Goal: Check status: Check status

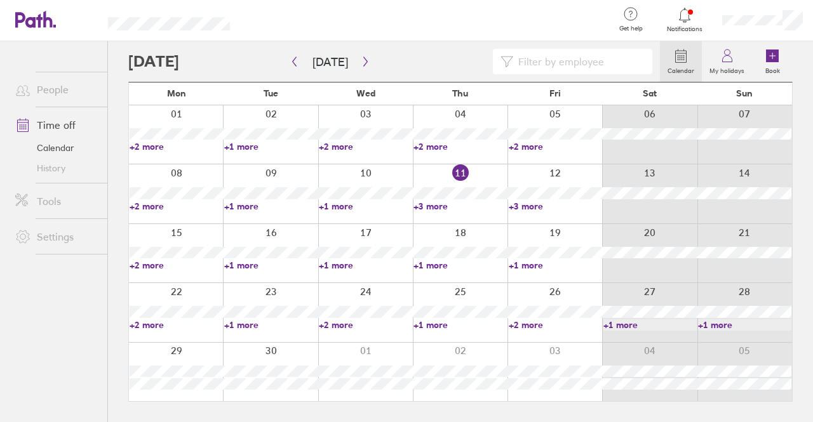
click at [431, 203] on link "+3 more" at bounding box center [459, 206] width 93 height 11
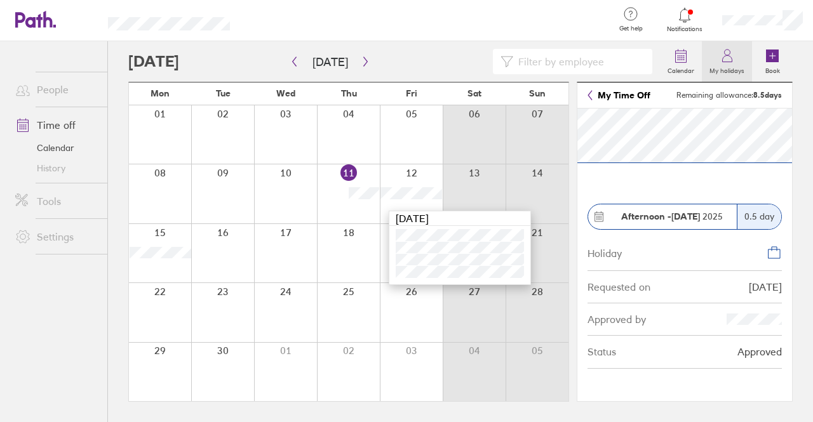
click at [724, 64] on label "My holidays" at bounding box center [727, 69] width 50 height 11
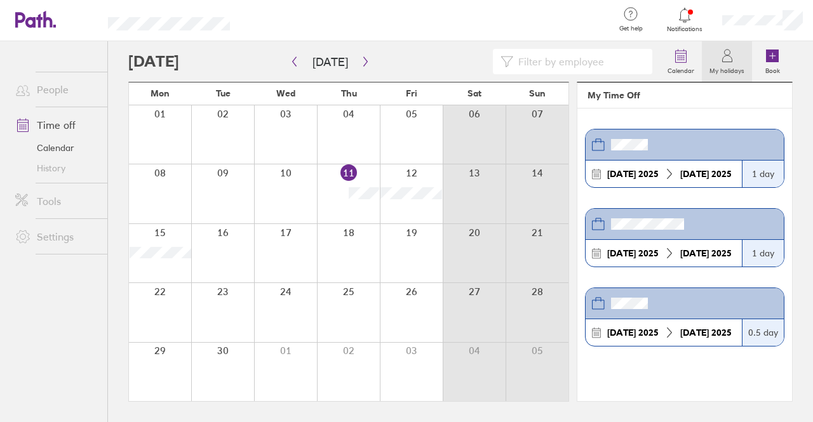
click at [702, 323] on div "[DATE] [DATE]" at bounding box center [664, 332] width 156 height 27
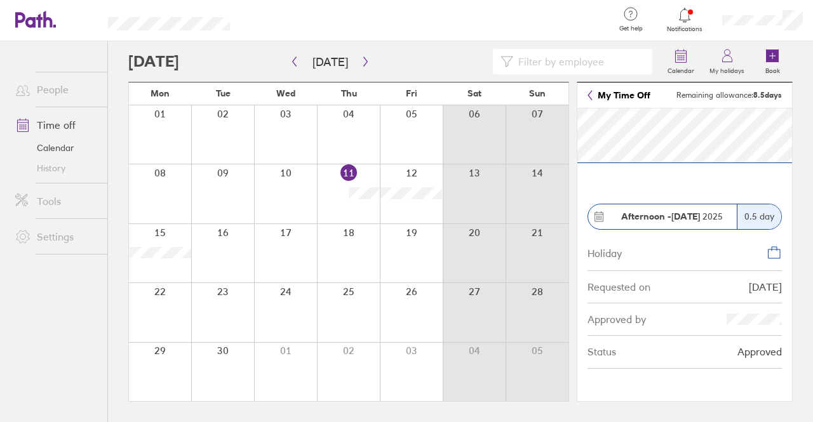
click at [655, 308] on div "Approved by" at bounding box center [684, 320] width 194 height 32
click at [636, 217] on strong "Afternoon -" at bounding box center [646, 216] width 50 height 11
click at [596, 217] on circle at bounding box center [596, 216] width 1 height 1
click at [771, 251] on icon at bounding box center [774, 252] width 15 height 15
click at [60, 124] on link "Time off" at bounding box center [56, 124] width 102 height 25
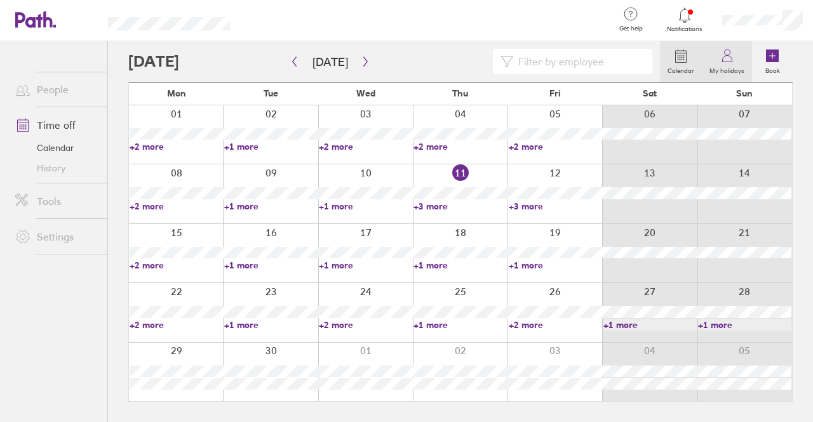
click at [730, 63] on icon at bounding box center [727, 55] width 15 height 15
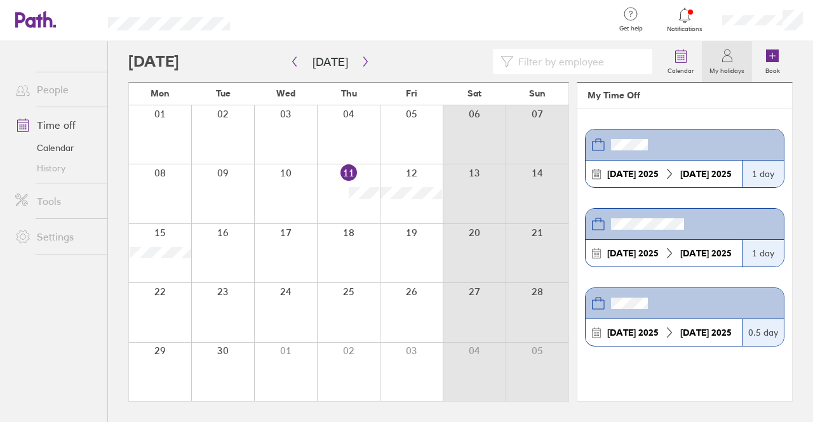
click at [685, 331] on strong "[DATE]" at bounding box center [694, 332] width 29 height 11
